Goal: Information Seeking & Learning: Learn about a topic

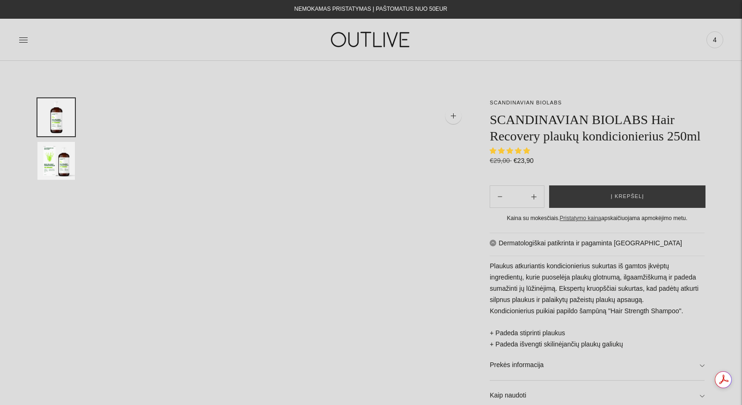
select select "**********"
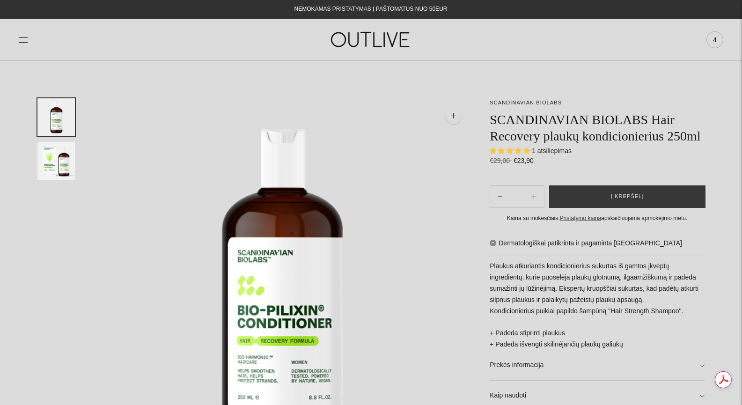
click at [715, 38] on span "4" at bounding box center [714, 39] width 13 height 13
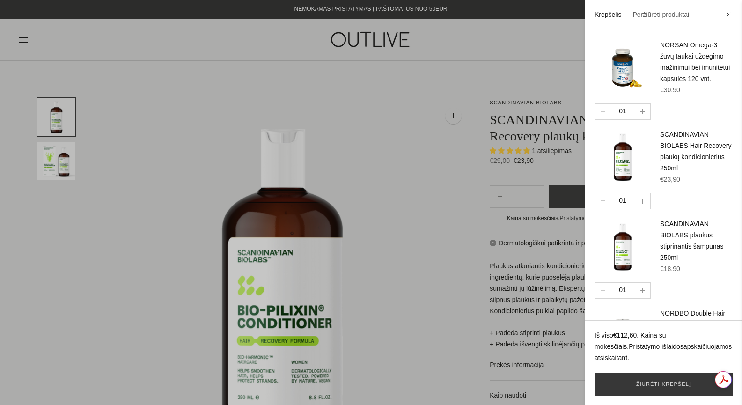
scroll to position [71, 0]
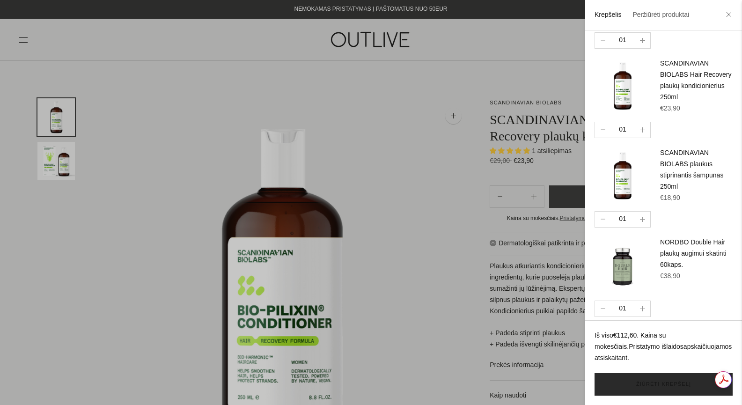
click at [669, 386] on link "Žiūrėti krepšelį" at bounding box center [663, 384] width 138 height 22
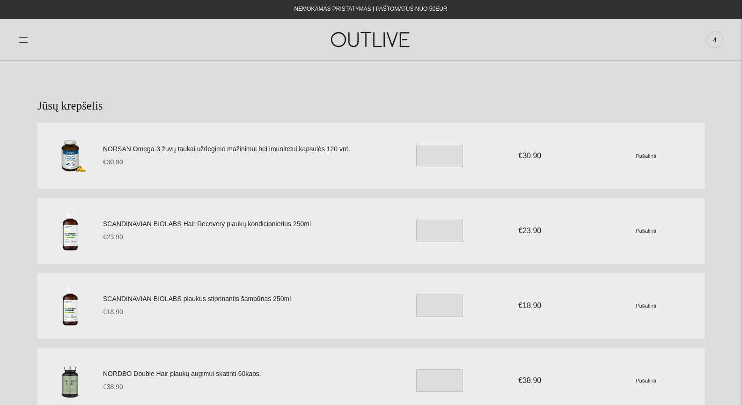
scroll to position [124, 0]
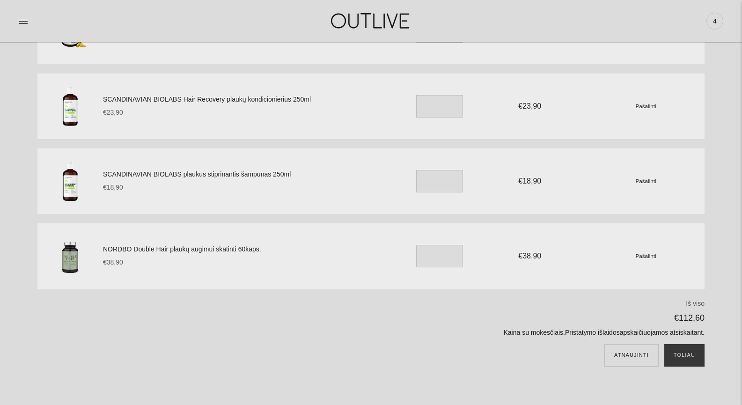
click at [195, 249] on link "NORDBO Double Hair plaukų augimui skatinti 60kaps." at bounding box center [246, 249] width 287 height 11
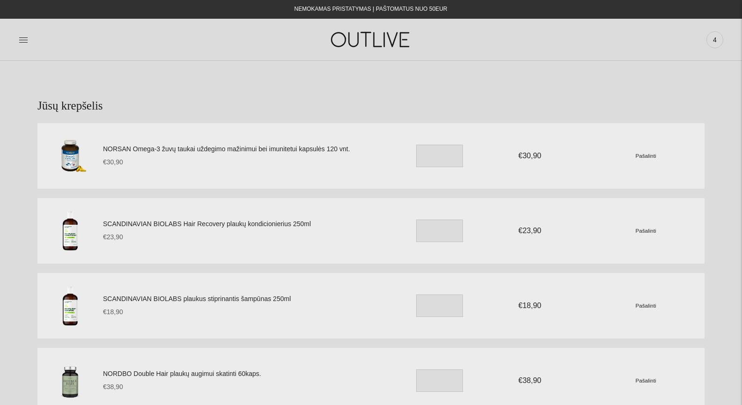
click at [378, 38] on img at bounding box center [371, 39] width 117 height 32
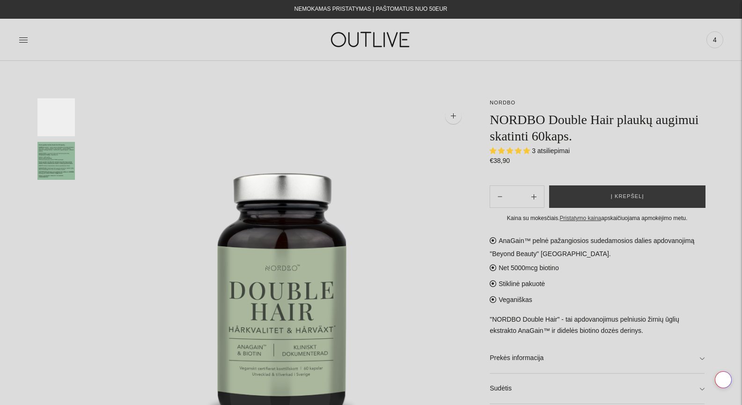
select select "**********"
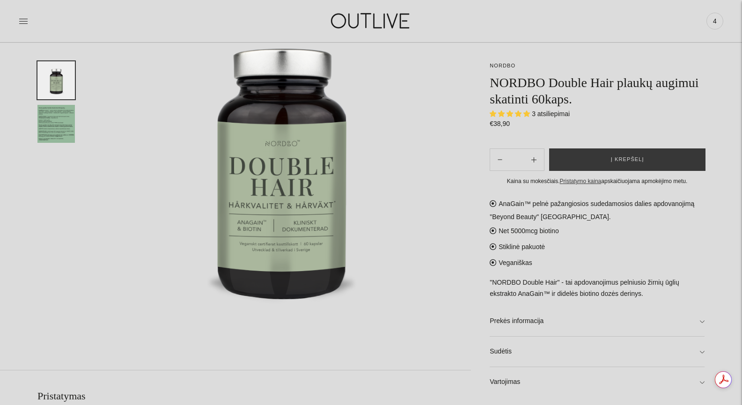
scroll to position [249, 0]
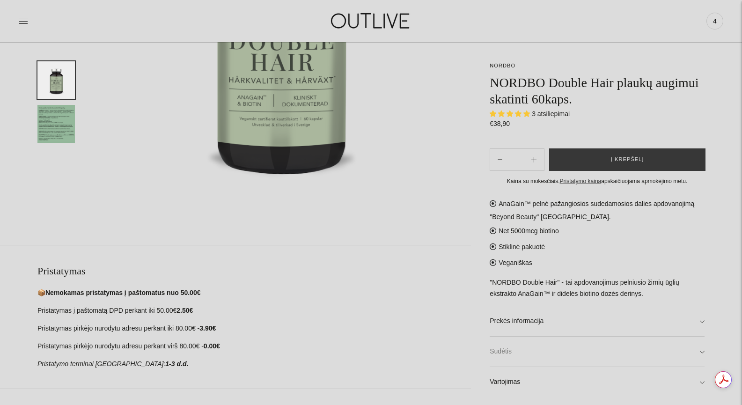
click at [517, 348] on link "Sudėtis" at bounding box center [596, 351] width 215 height 30
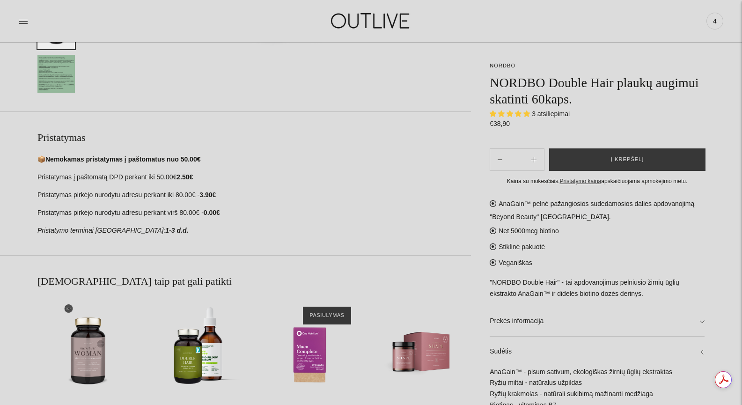
scroll to position [499, 0]
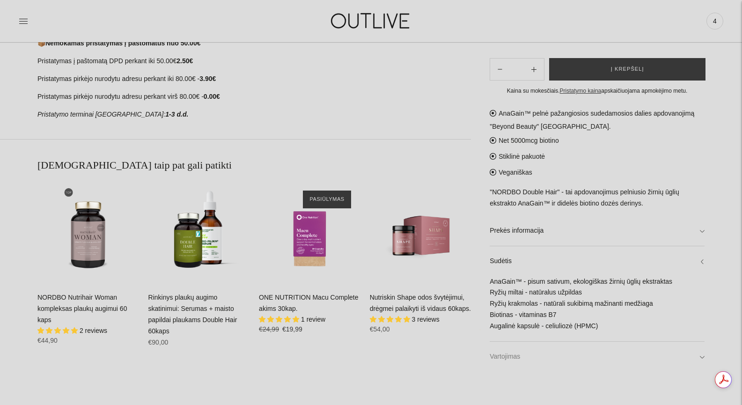
click at [515, 356] on link "Vartojimas" at bounding box center [596, 357] width 215 height 30
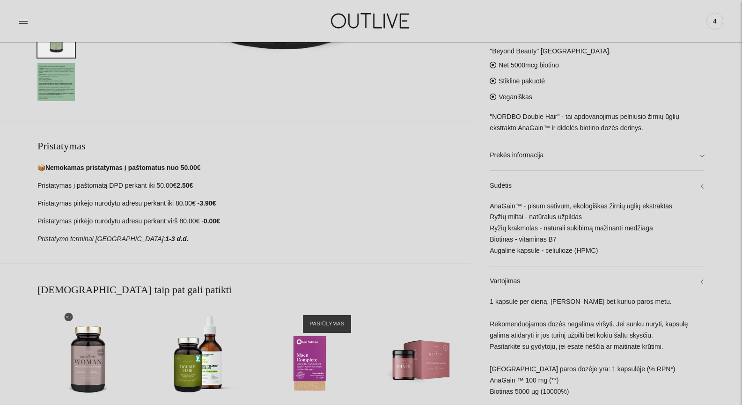
scroll to position [249, 0]
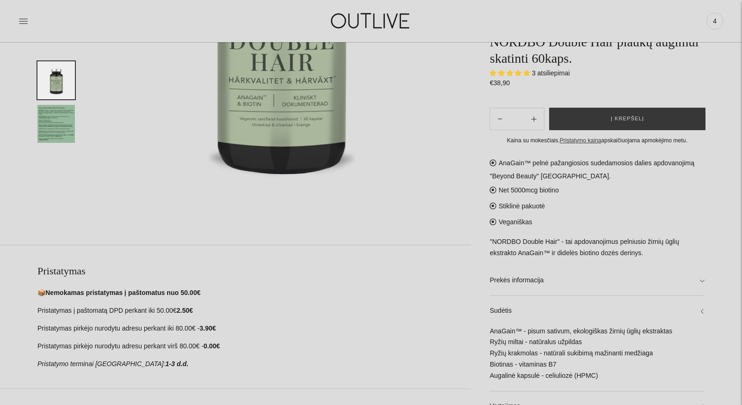
click at [49, 116] on img "Translation missing: en.general.accessibility.image_thumbail" at bounding box center [55, 124] width 37 height 38
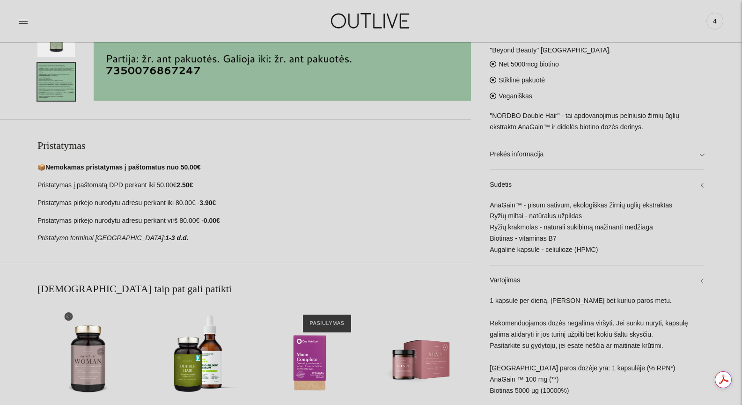
scroll to position [499, 0]
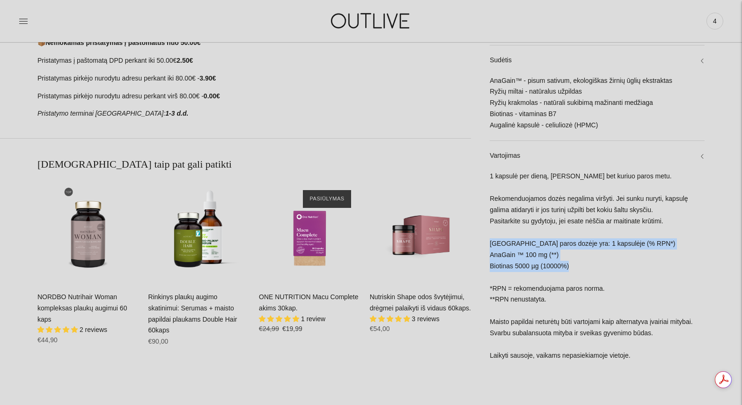
drag, startPoint x: 584, startPoint y: 267, endPoint x: 490, endPoint y: 247, distance: 96.7
click at [490, 247] on div "1 kapsulė per dieną, gerti bet kuriuo paros metu. Rekomenduojamos dozės negalim…" at bounding box center [596, 271] width 215 height 200
copy div "Vienoje paros dozėje yra: 1 kapsulėje (% RPN*) AnaGain ™ 100 mg (**) Biotinas 5…"
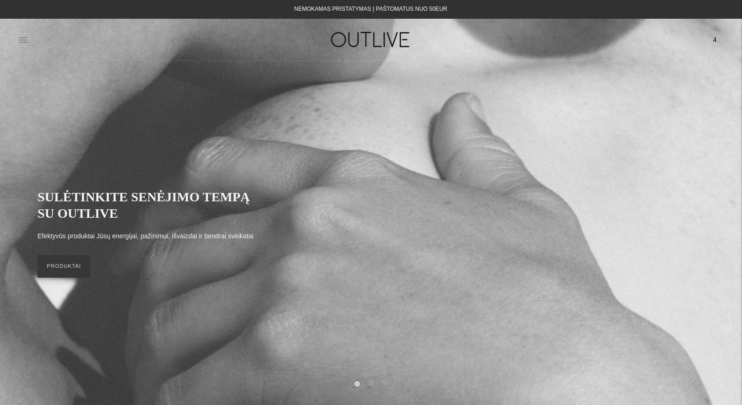
click at [21, 38] on icon at bounding box center [23, 39] width 9 height 9
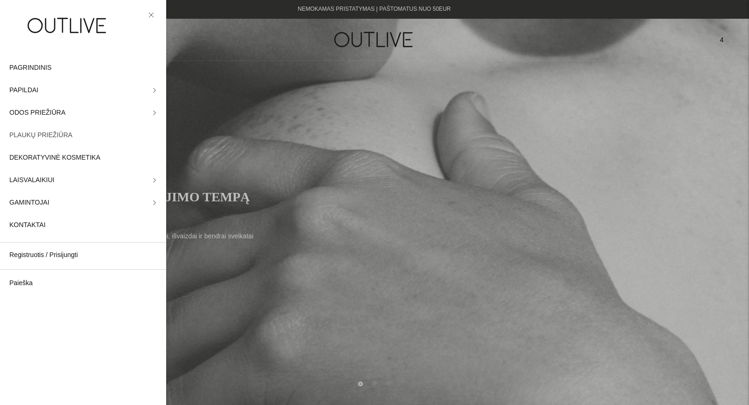
click at [48, 136] on span "PLAUKŲ PRIEŽIŪRA" at bounding box center [40, 135] width 63 height 11
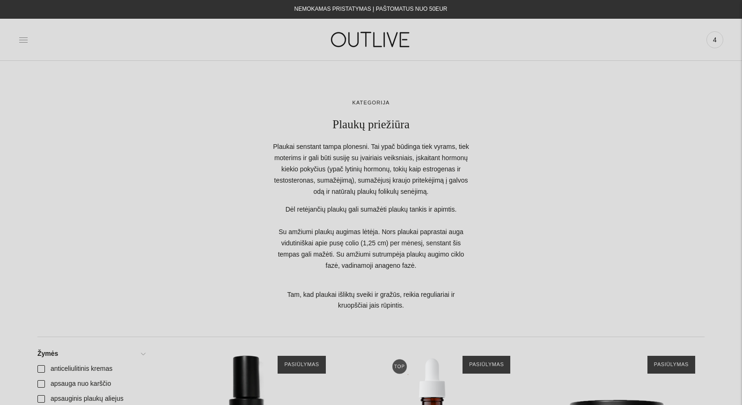
click at [19, 39] on icon at bounding box center [23, 39] width 9 height 9
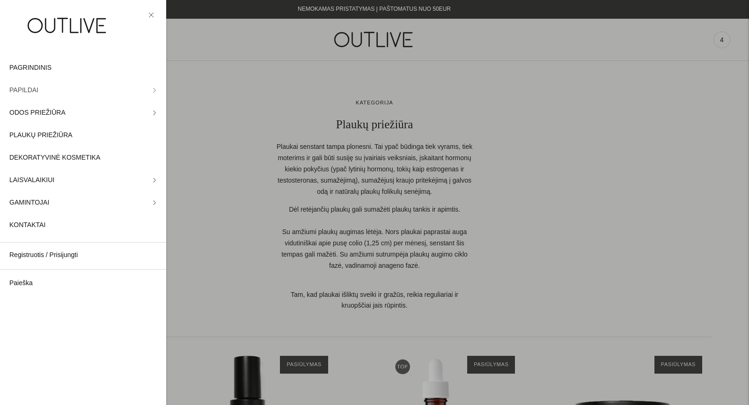
click at [57, 93] on link "PAPILDAI" at bounding box center [83, 90] width 166 height 22
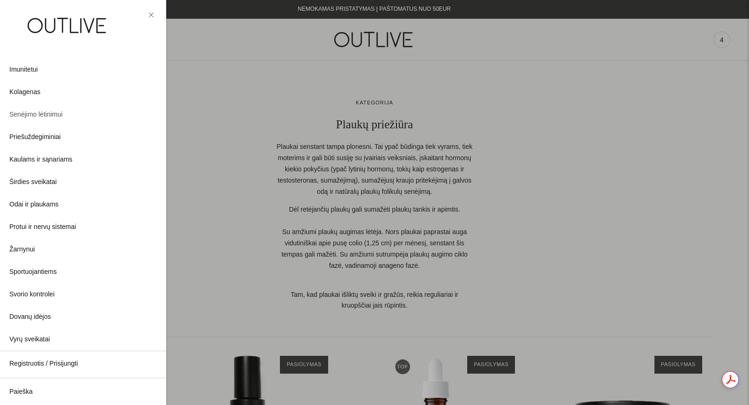
scroll to position [191, 0]
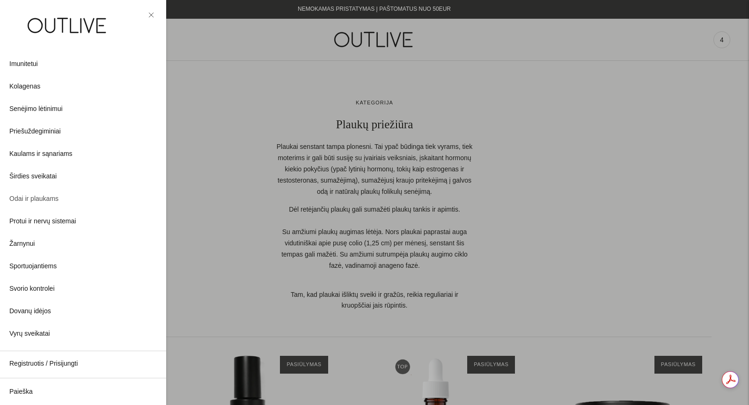
click at [40, 199] on span "Odai ir plaukams" at bounding box center [33, 198] width 49 height 11
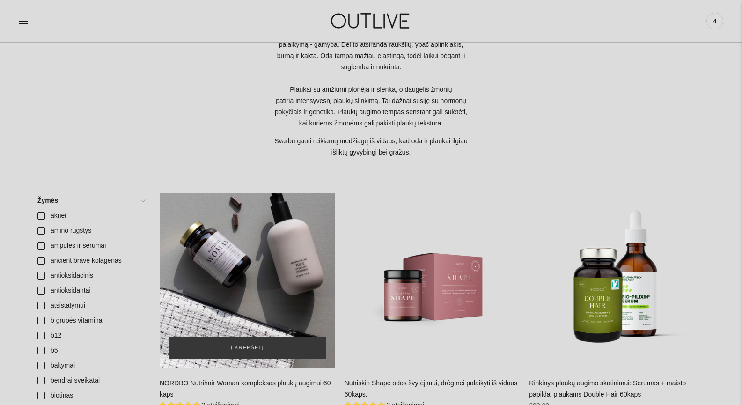
scroll to position [249, 0]
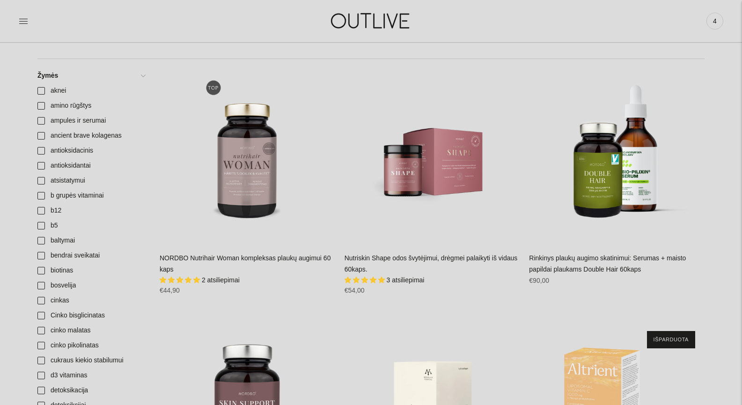
click at [269, 258] on link "NORDBO Nutrihair Woman kompleksas plaukų augimui 60 kaps" at bounding box center [245, 263] width 171 height 19
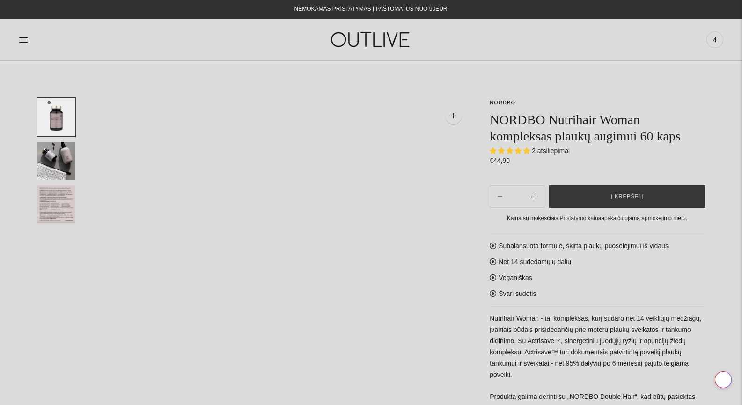
select select "**********"
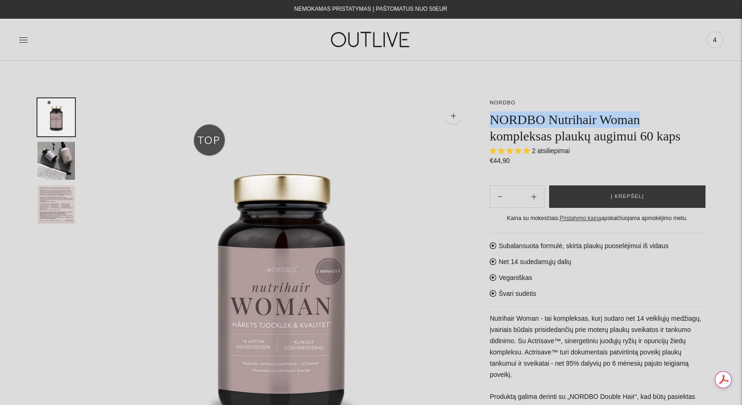
drag, startPoint x: 648, startPoint y: 121, endPoint x: 488, endPoint y: 117, distance: 160.5
copy h1 "NORDBO Nutrihair Woman"
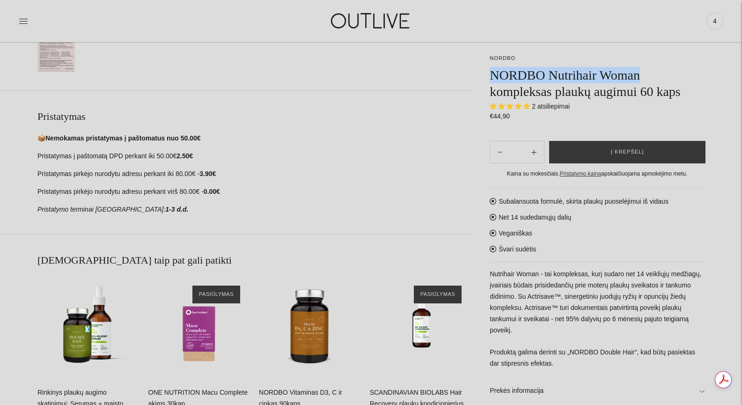
scroll to position [499, 0]
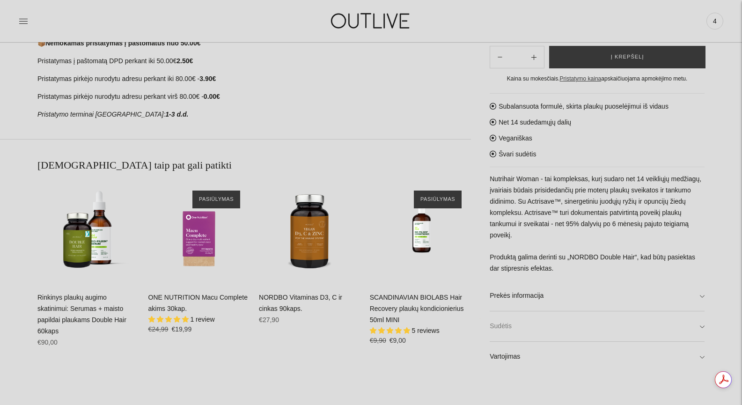
click at [514, 329] on link "Sudėtis" at bounding box center [596, 326] width 215 height 30
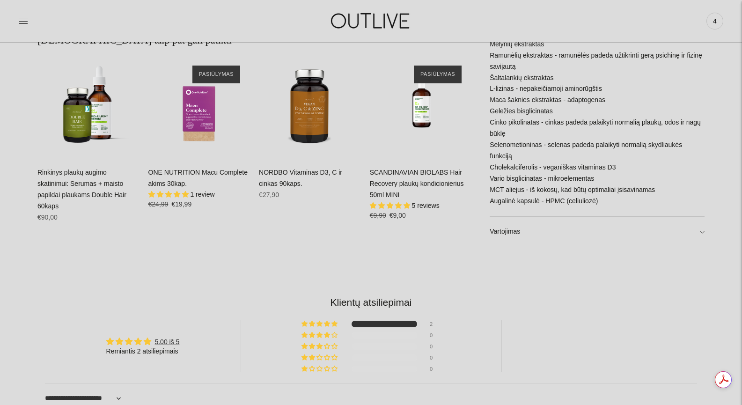
scroll to position [0, 0]
click at [507, 232] on link "Vartojimas" at bounding box center [596, 232] width 215 height 30
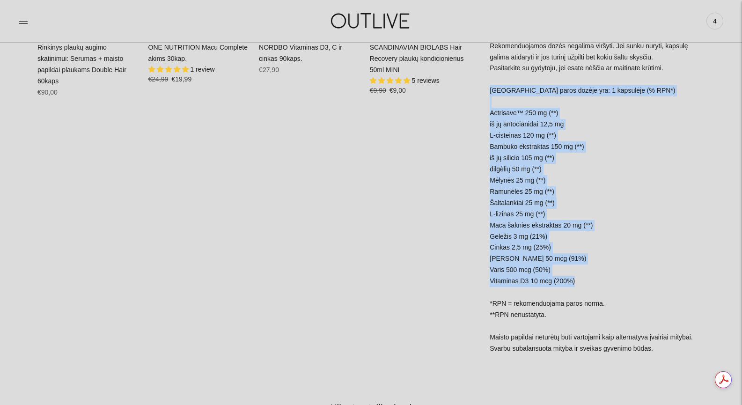
drag, startPoint x: 583, startPoint y: 273, endPoint x: 489, endPoint y: 82, distance: 212.6
copy div "[GEOGRAPHIC_DATA] paros dozėje yra: 1 kapsulėje (% RPN*) Actrisave™ 250 mg (**)…"
